Goal: Task Accomplishment & Management: Manage account settings

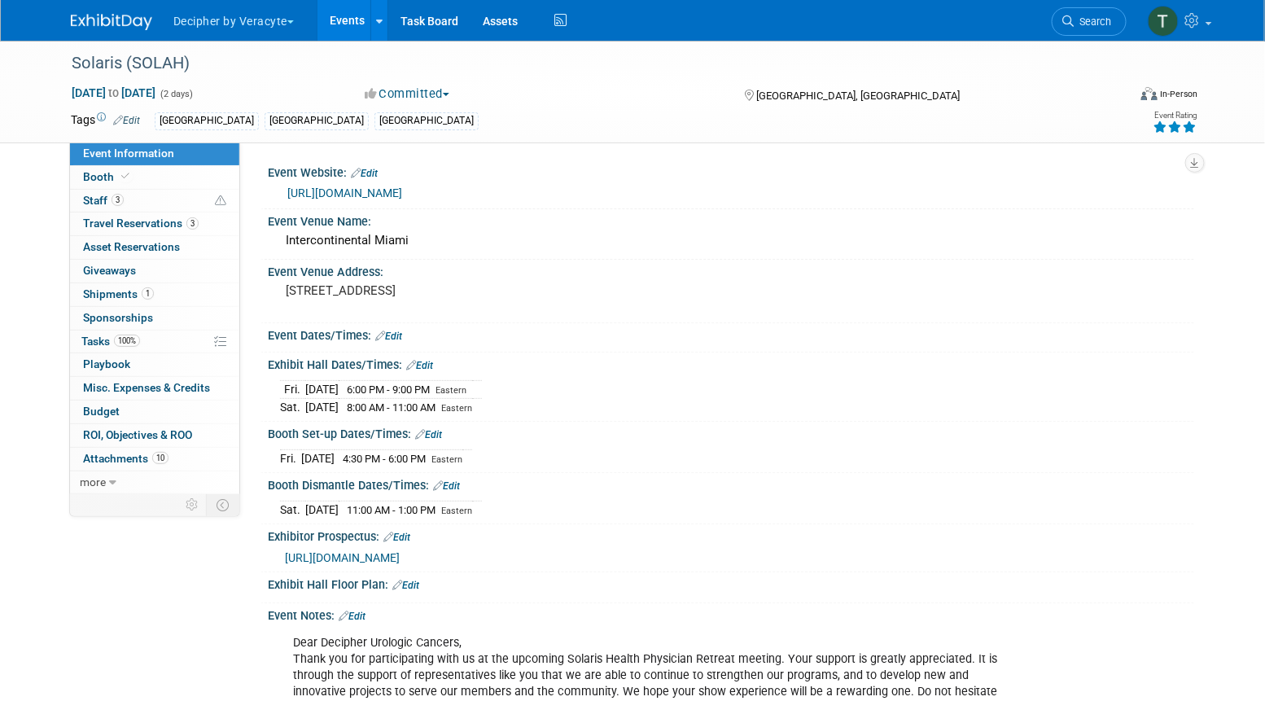
click at [337, 28] on link "Events" at bounding box center [346, 20] width 59 height 41
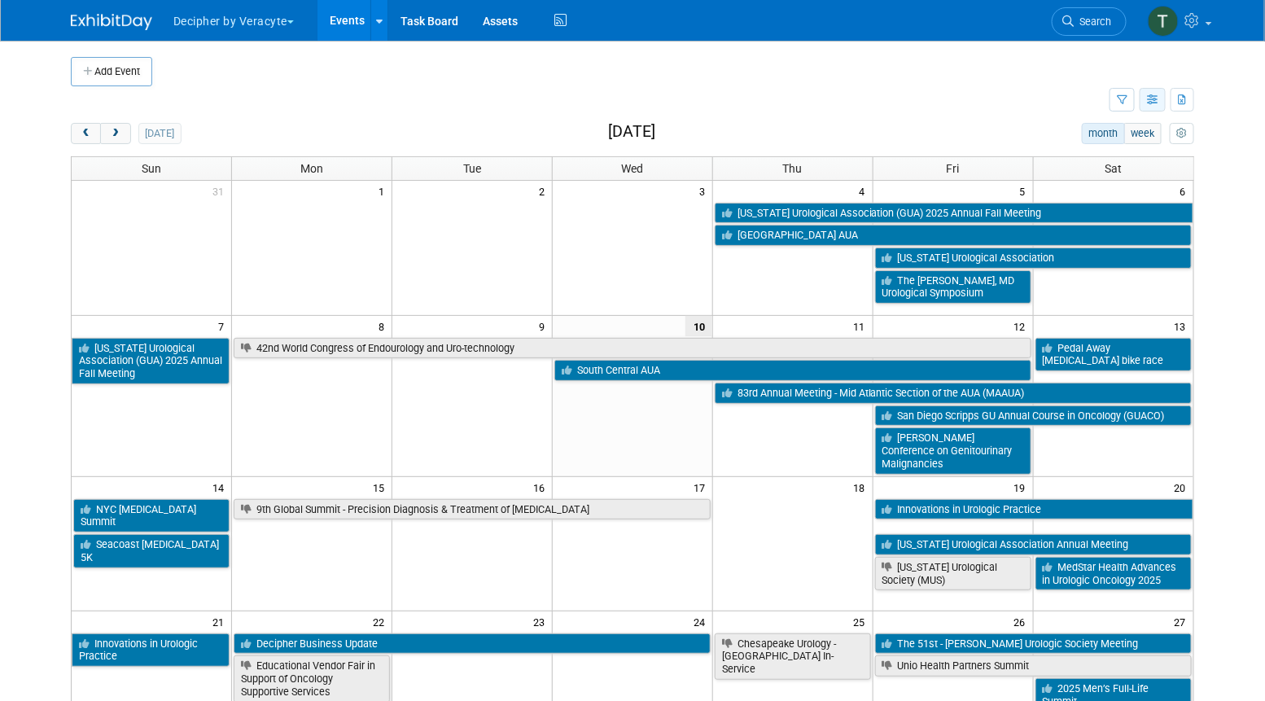
click at [1141, 99] on button "button" at bounding box center [1152, 100] width 26 height 24
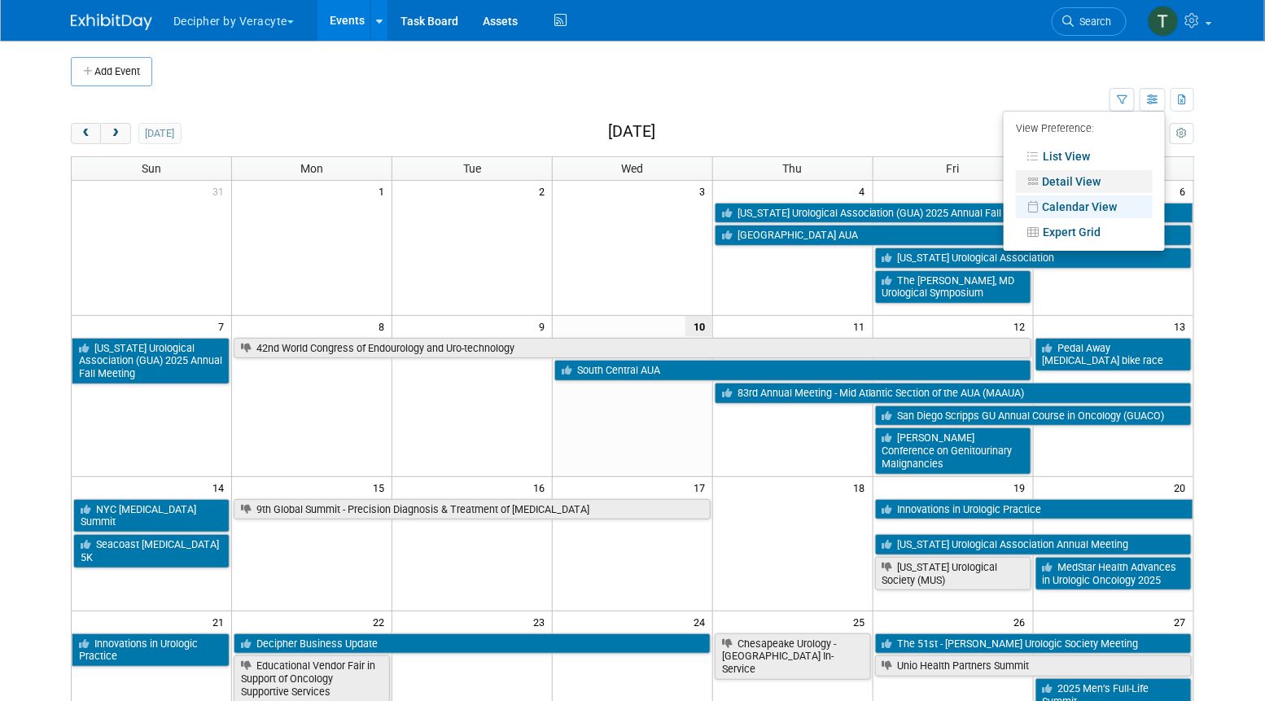
click at [1076, 186] on link "Detail View" at bounding box center [1084, 181] width 137 height 23
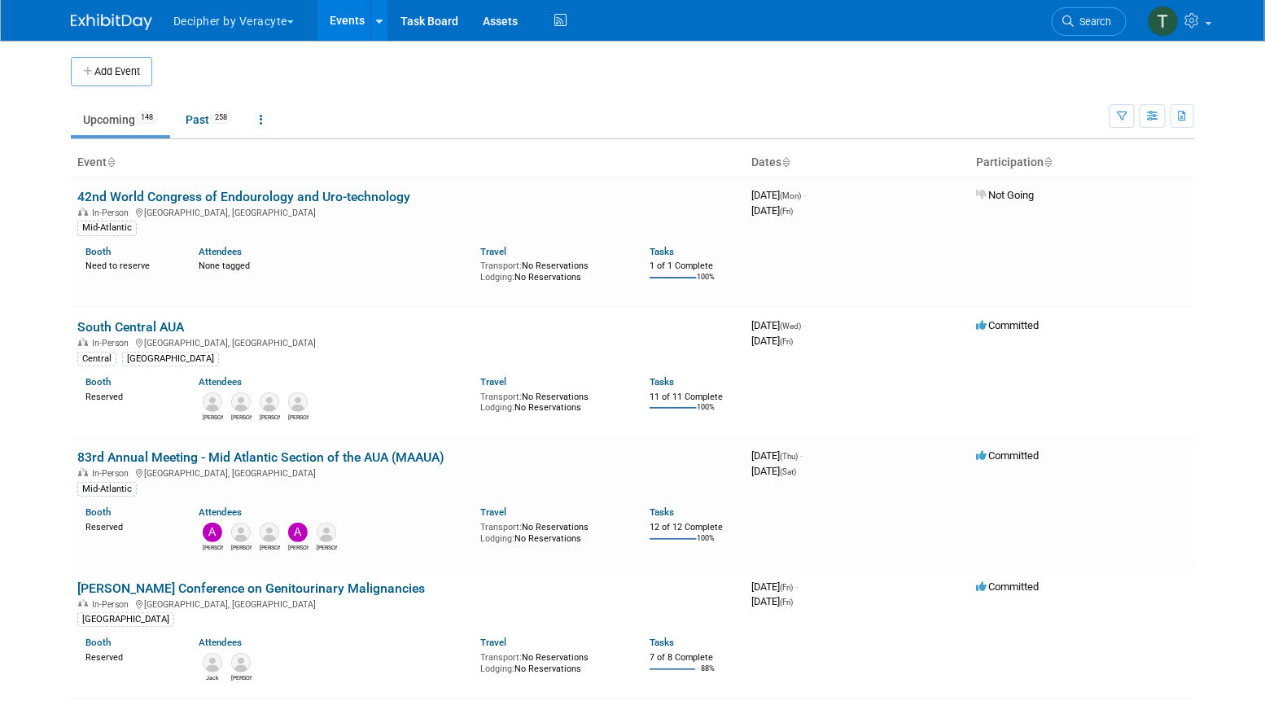
scroll to position [4918, 0]
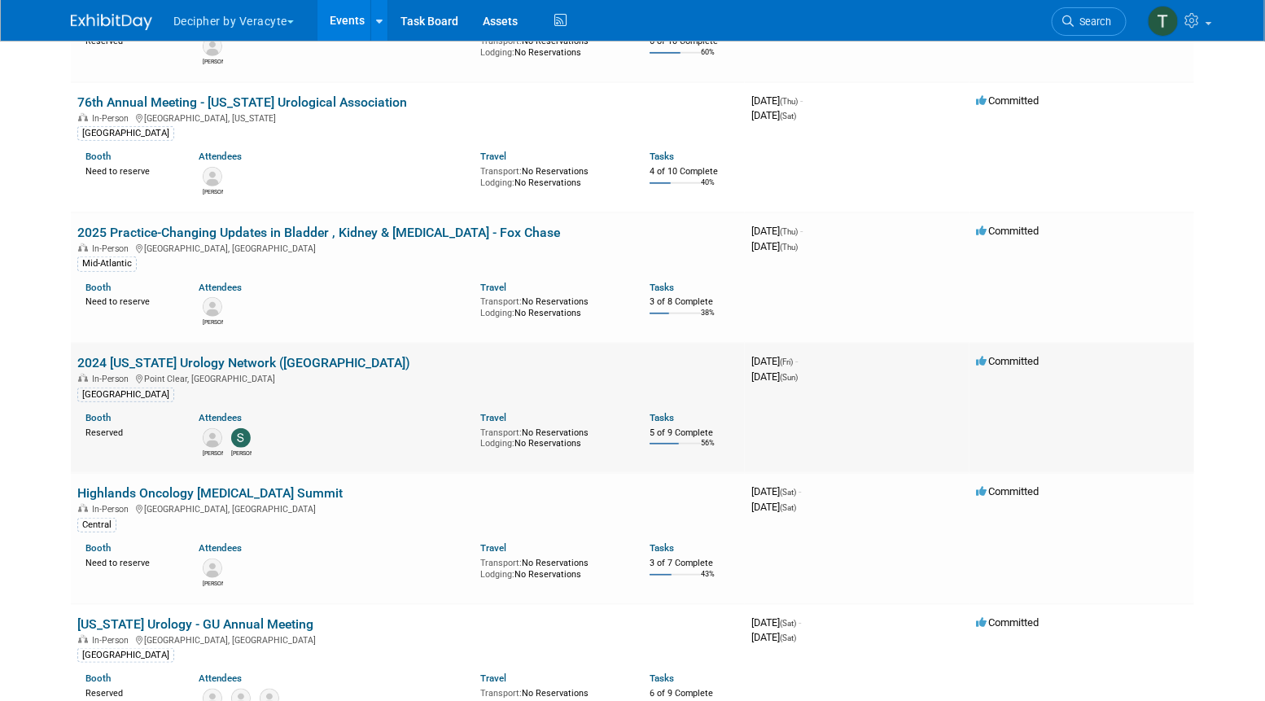
click at [282, 355] on link "2024 [US_STATE] Urology Network ([GEOGRAPHIC_DATA])" at bounding box center [243, 362] width 333 height 15
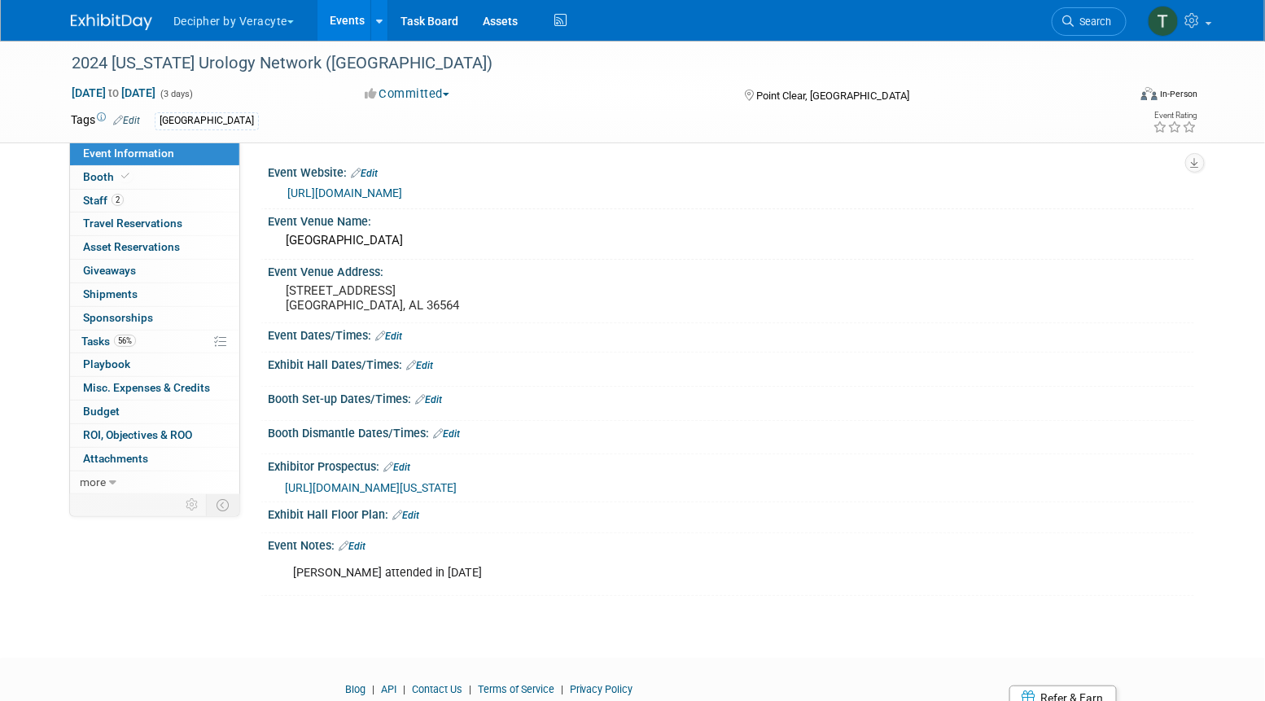
click at [363, 552] on link "Edit" at bounding box center [352, 545] width 27 height 11
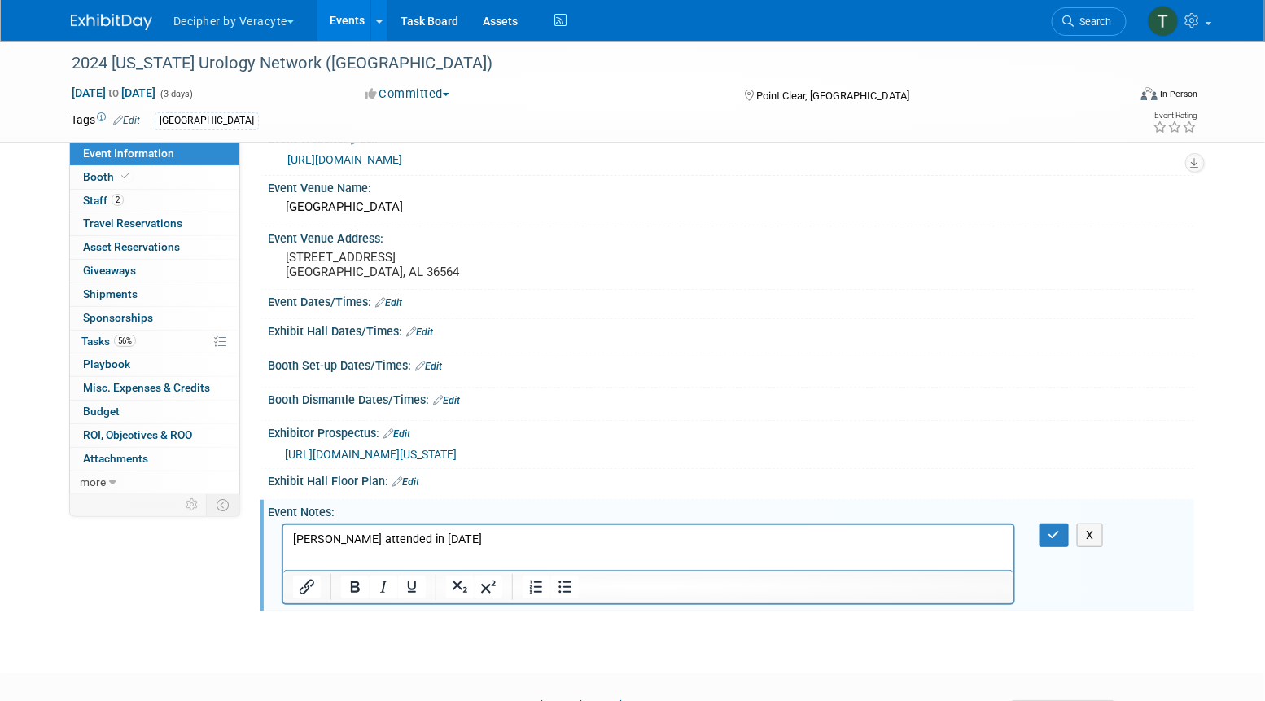
scroll to position [44, 0]
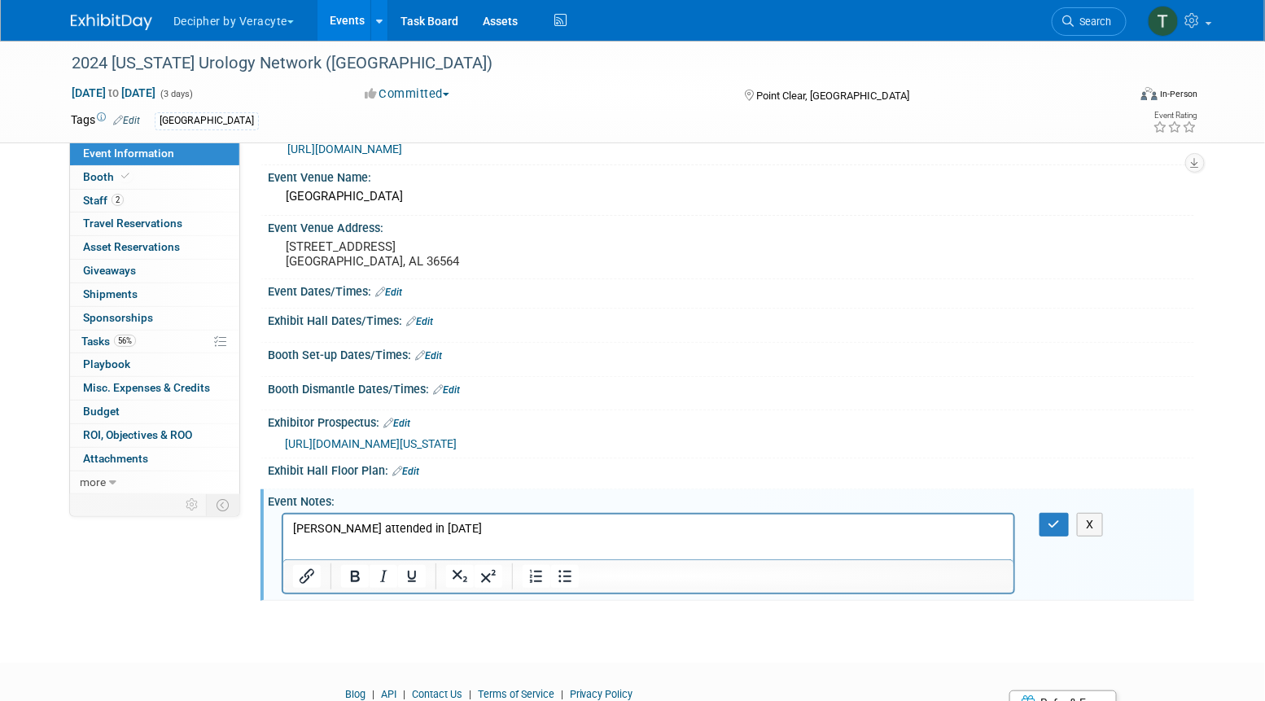
click at [426, 528] on p "Girod attended in 2024" at bounding box center [647, 528] width 711 height 16
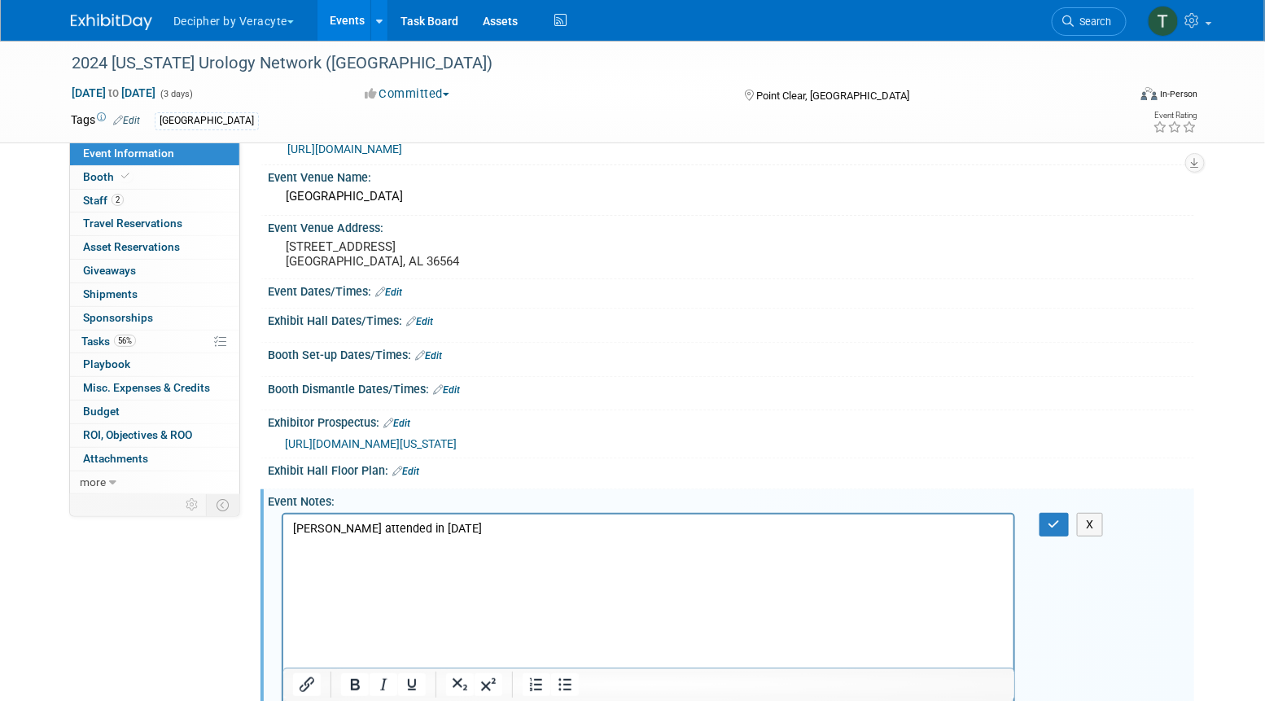
scroll to position [189, 0]
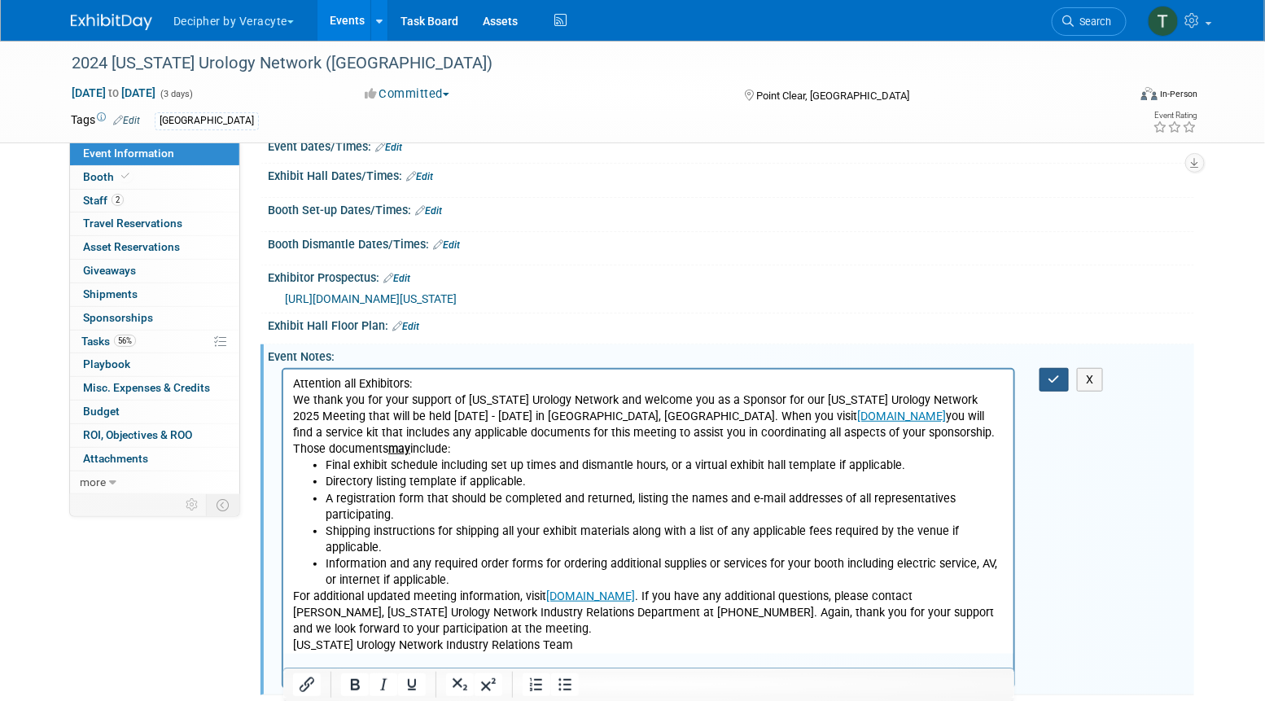
click at [1046, 391] on button "button" at bounding box center [1054, 380] width 30 height 24
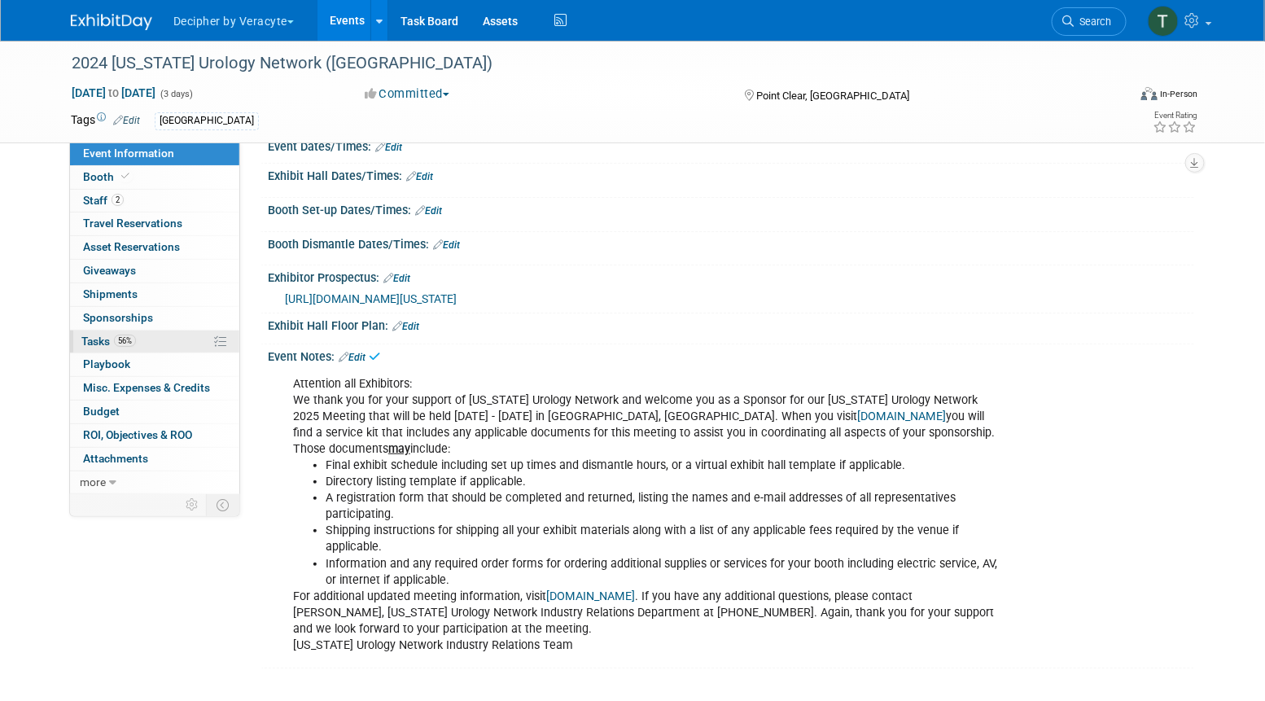
click at [92, 348] on link "56% Tasks 56%" at bounding box center [154, 341] width 169 height 23
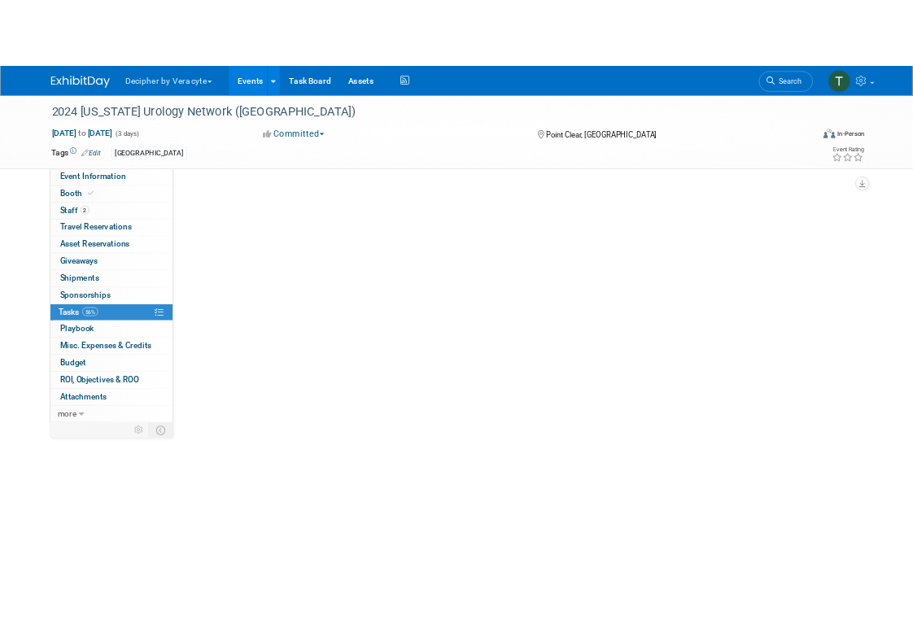
scroll to position [0, 0]
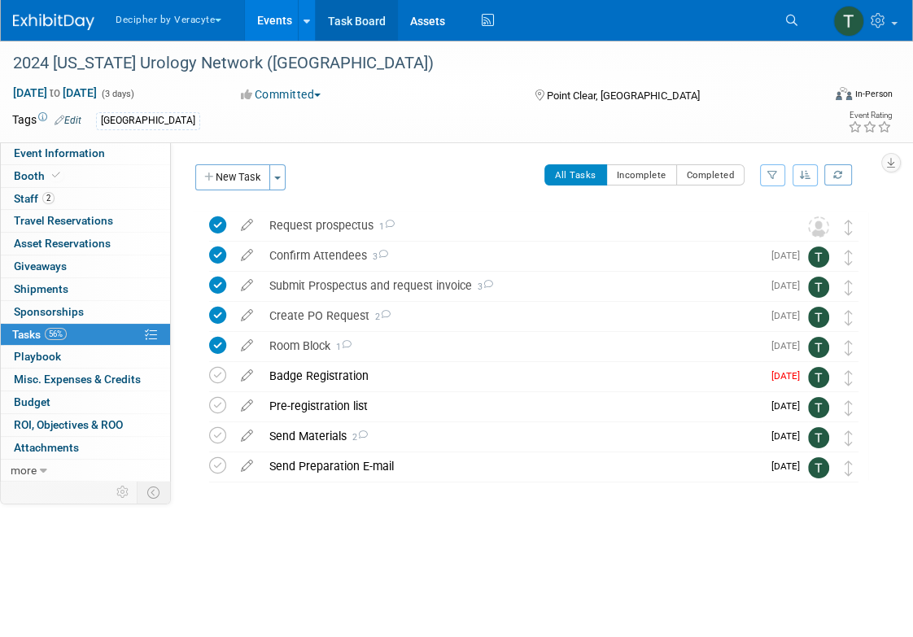
click at [377, 24] on link "Task Board" at bounding box center [357, 20] width 82 height 41
